Goal: Task Accomplishment & Management: Manage account settings

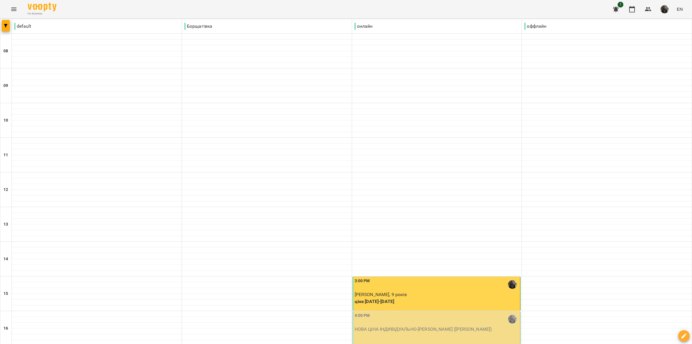
scroll to position [252, 0]
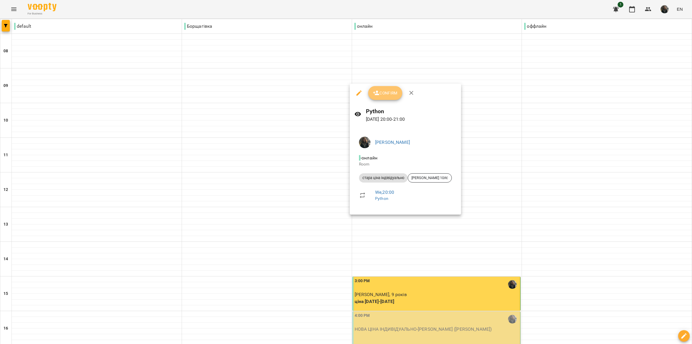
click at [379, 89] on icon "button" at bounding box center [376, 92] width 7 height 7
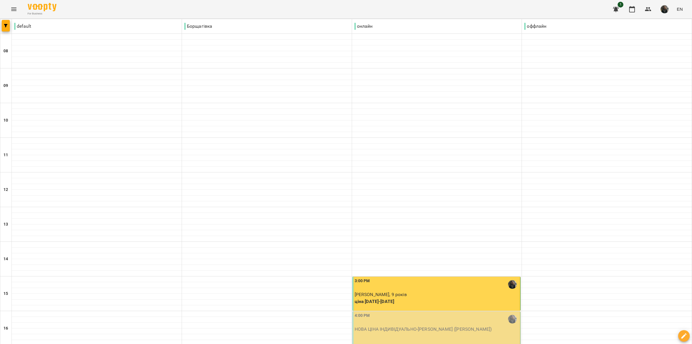
scroll to position [72, 0]
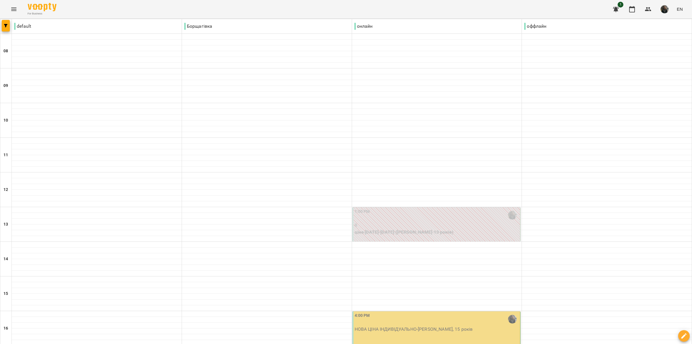
scroll to position [252, 0]
